Goal: Check status: Check status

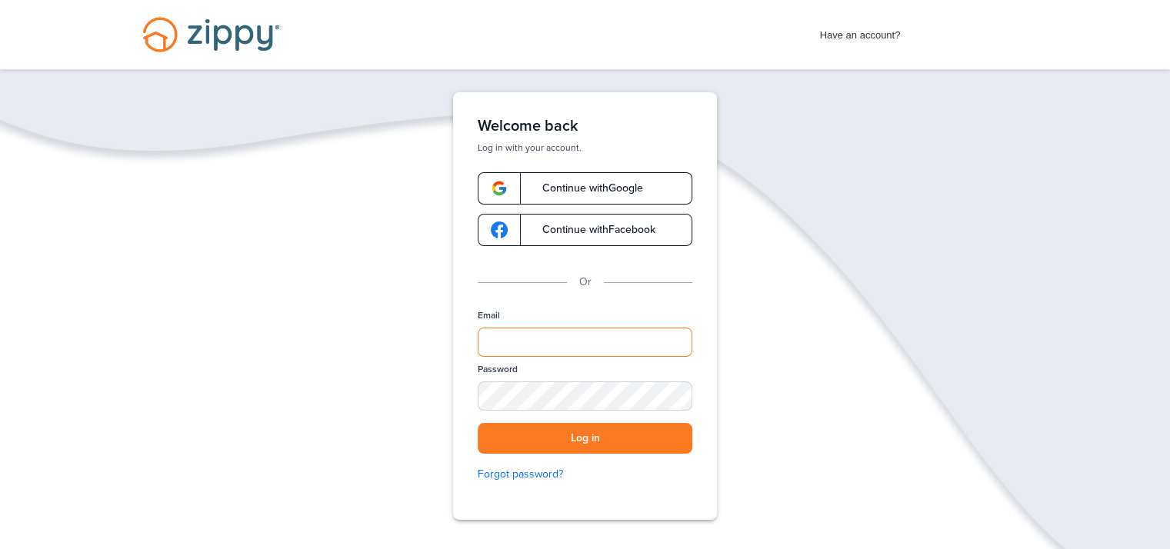
click at [567, 344] on input "Email" at bounding box center [585, 342] width 215 height 29
type input "**********"
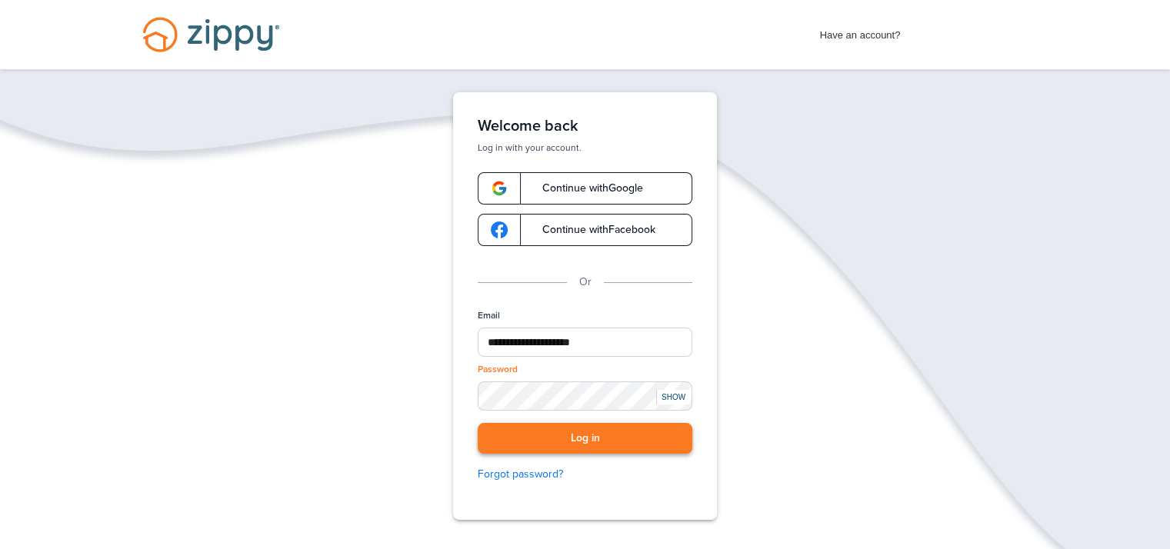
click at [582, 436] on button "Log in" at bounding box center [585, 439] width 215 height 32
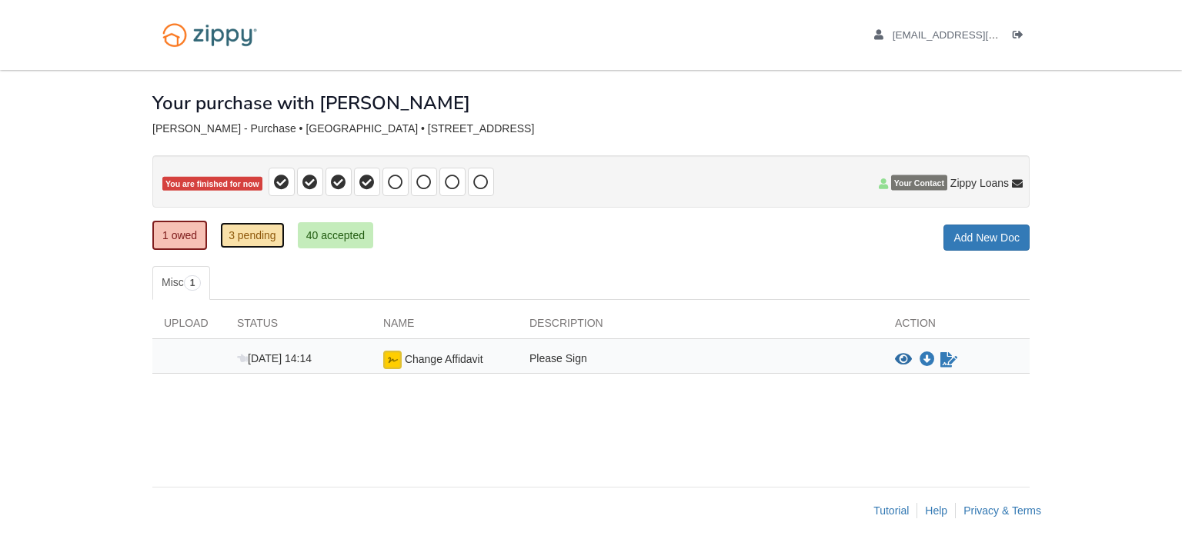
click at [255, 230] on link "3 pending" at bounding box center [252, 235] width 65 height 26
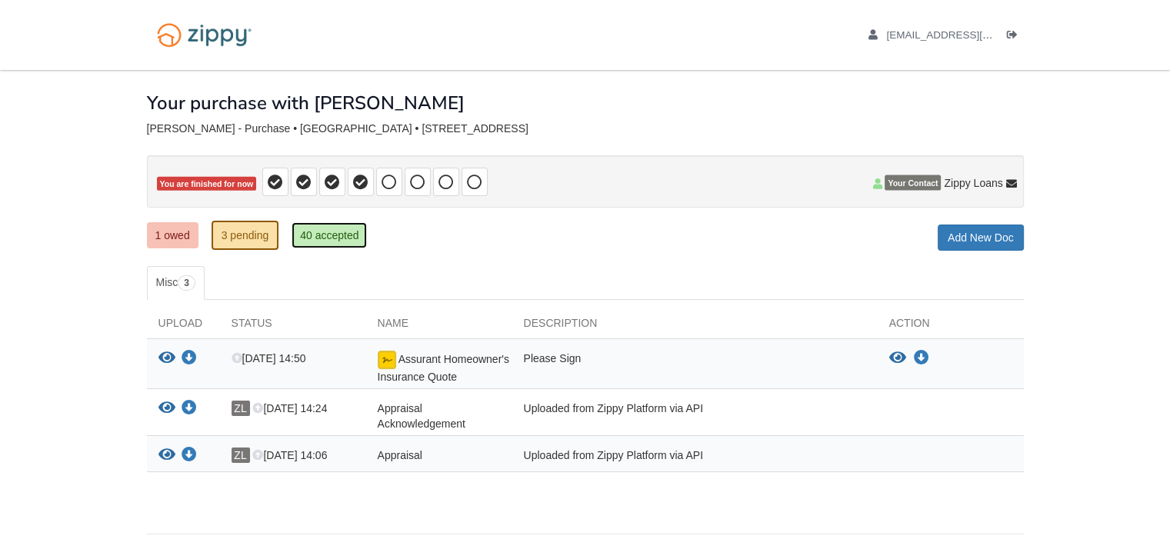
click at [315, 239] on link "40 accepted" at bounding box center [329, 235] width 75 height 26
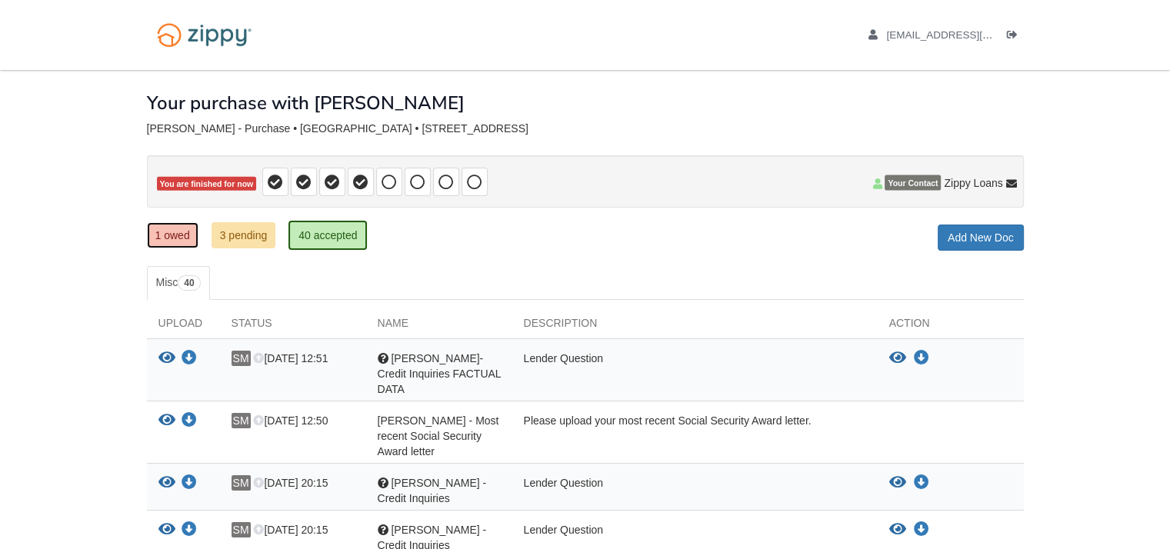
click at [172, 225] on link "1 owed" at bounding box center [173, 235] width 52 height 26
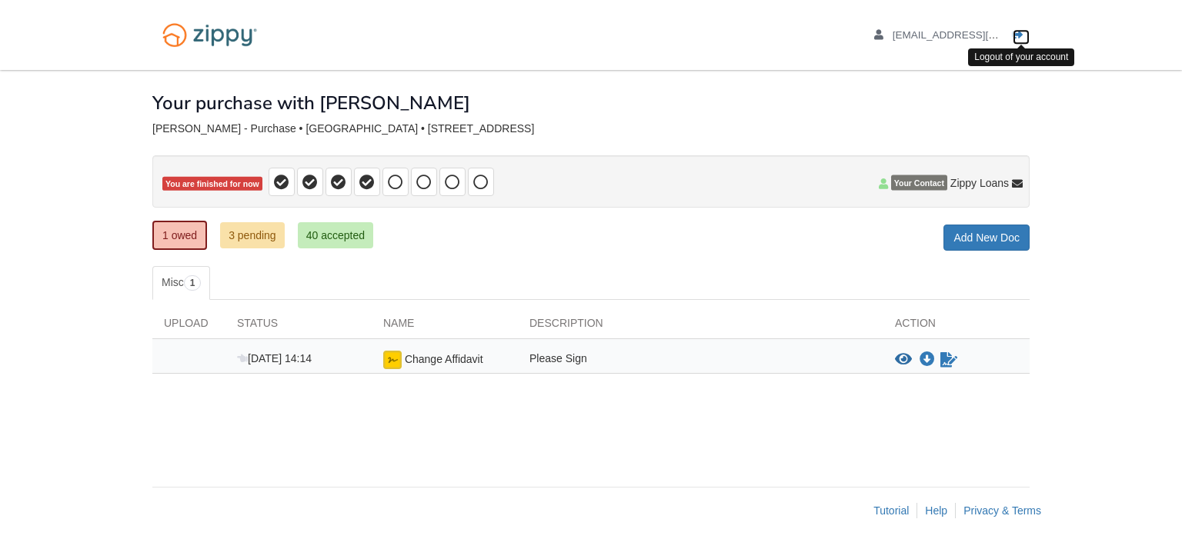
click at [1019, 30] on icon "Log out" at bounding box center [1018, 35] width 11 height 11
